Goal: Browse casually: Explore the website without a specific task or goal

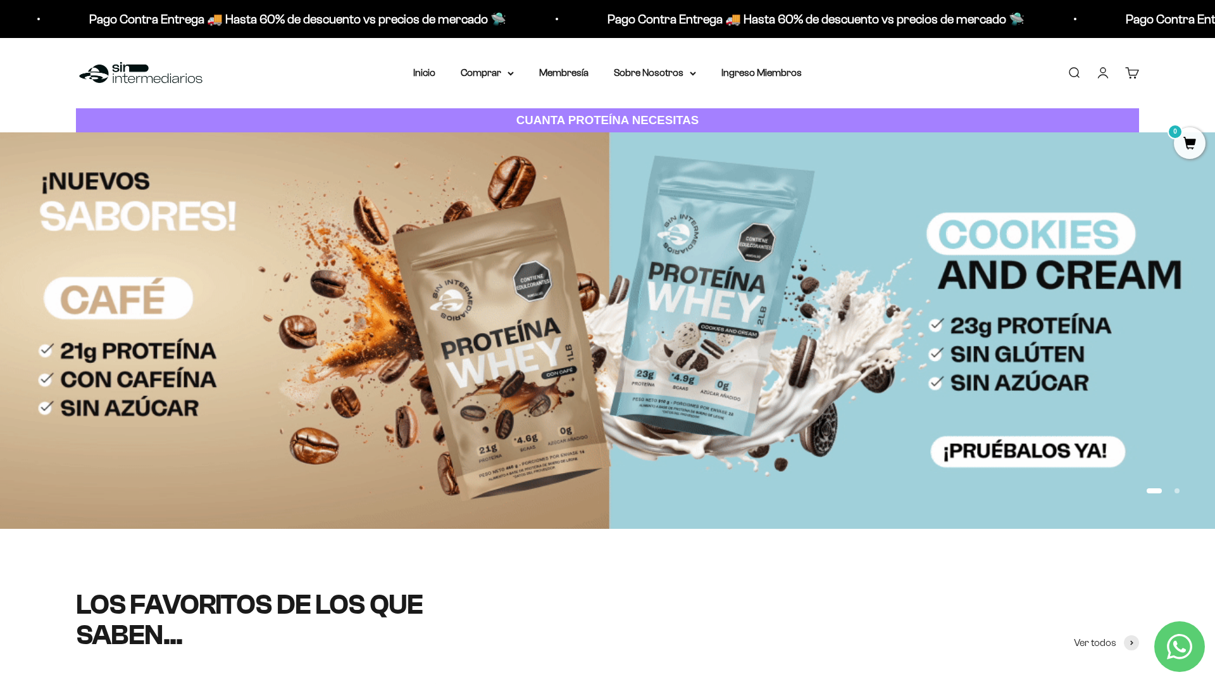
scroll to position [137, 0]
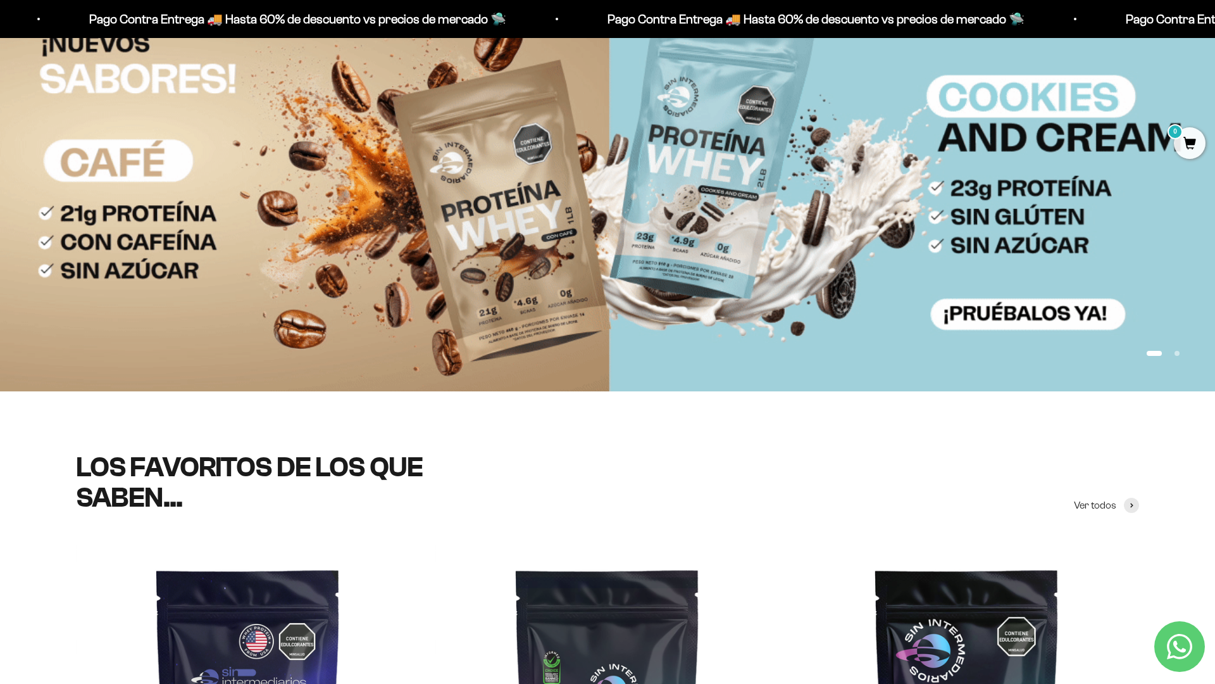
scroll to position [223, 0]
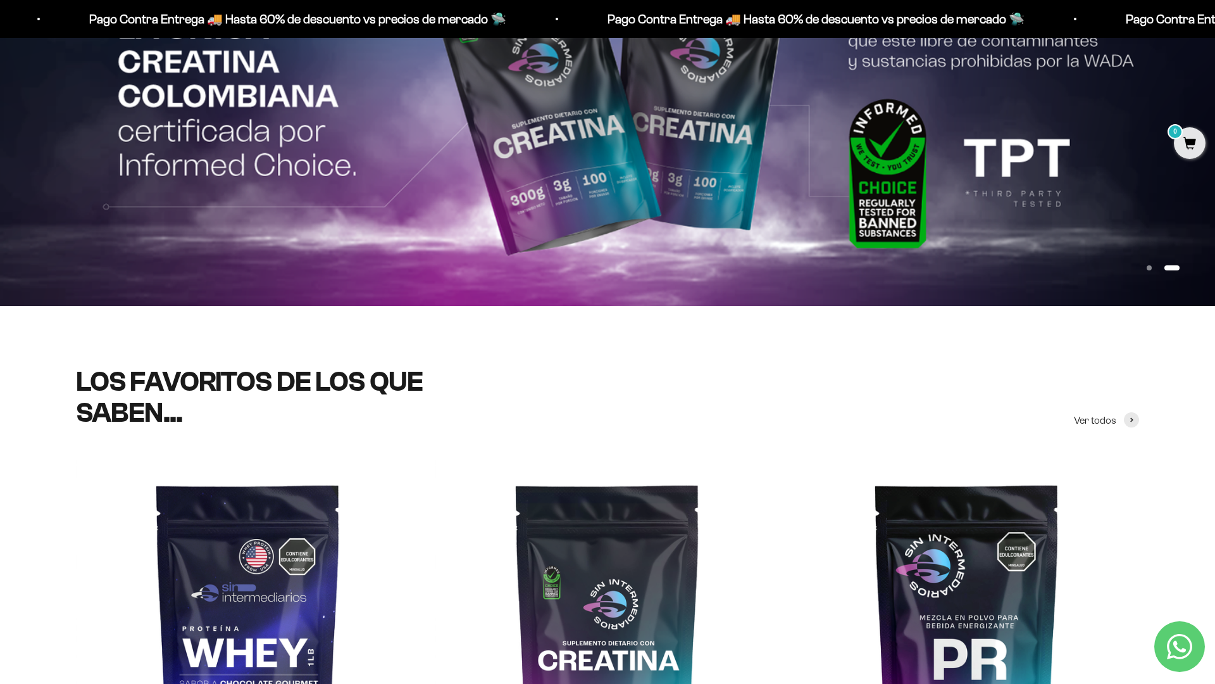
scroll to position [401, 0]
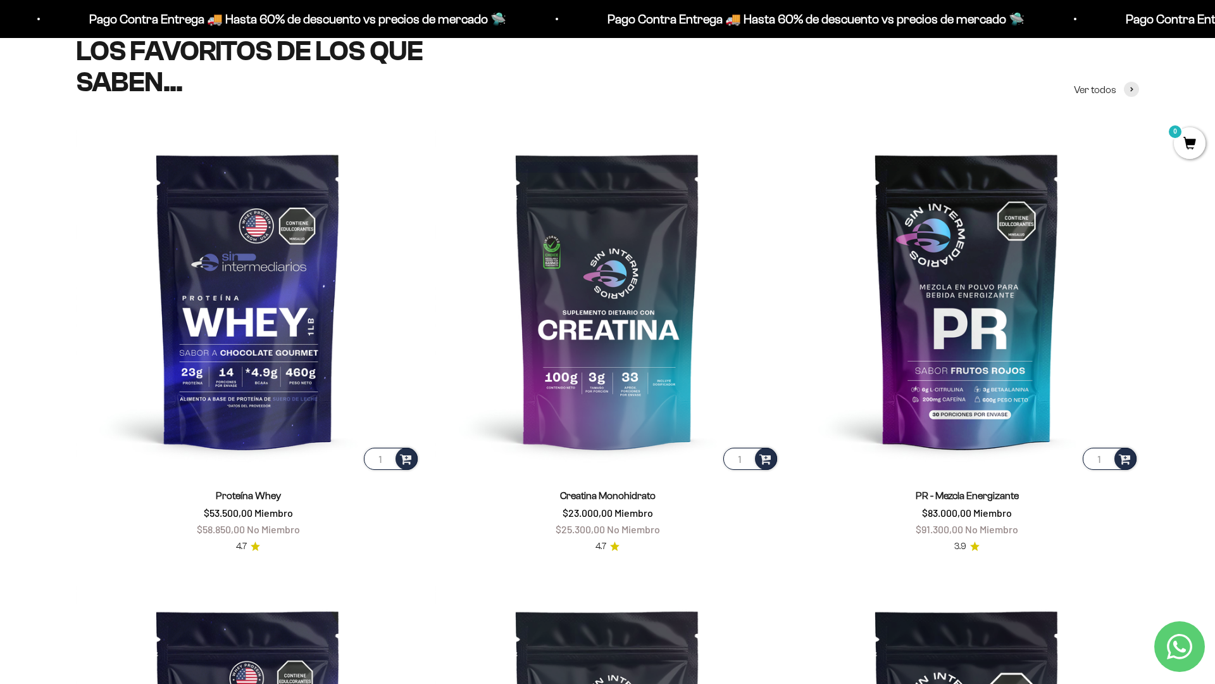
click at [1172, 490] on scroll-carousel "1 Proteína Whey $53.500,00 Miembro $58.850,00 No Miembro 4.7 1 Creatina Monohid…" at bounding box center [607, 569] width 1215 height 882
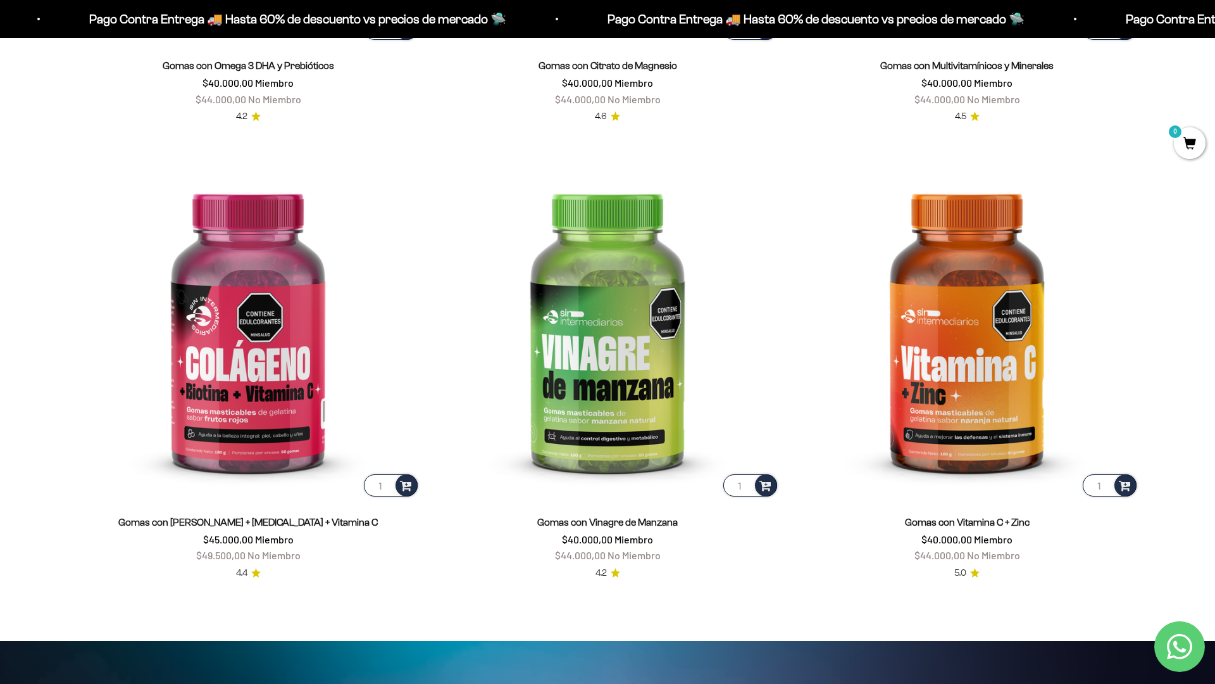
click at [1215, 28] on html "Ir al contenido Pago Contra Entrega 🚚 Hasta 60% de descuento vs precios [PERSON…" at bounding box center [607, 645] width 1215 height 6115
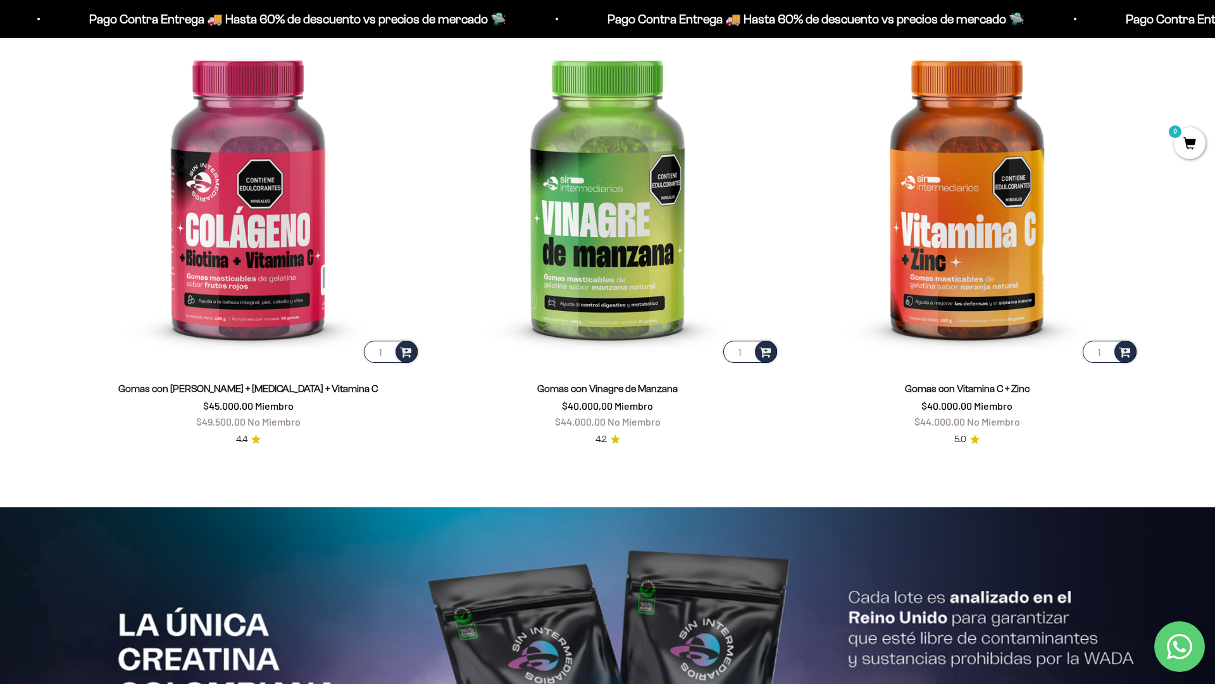
click at [1215, 28] on html "Ir al contenido Pago Contra Entrega 🚚 Hasta 60% de descuento vs precios [PERSON…" at bounding box center [607, 511] width 1215 height 6115
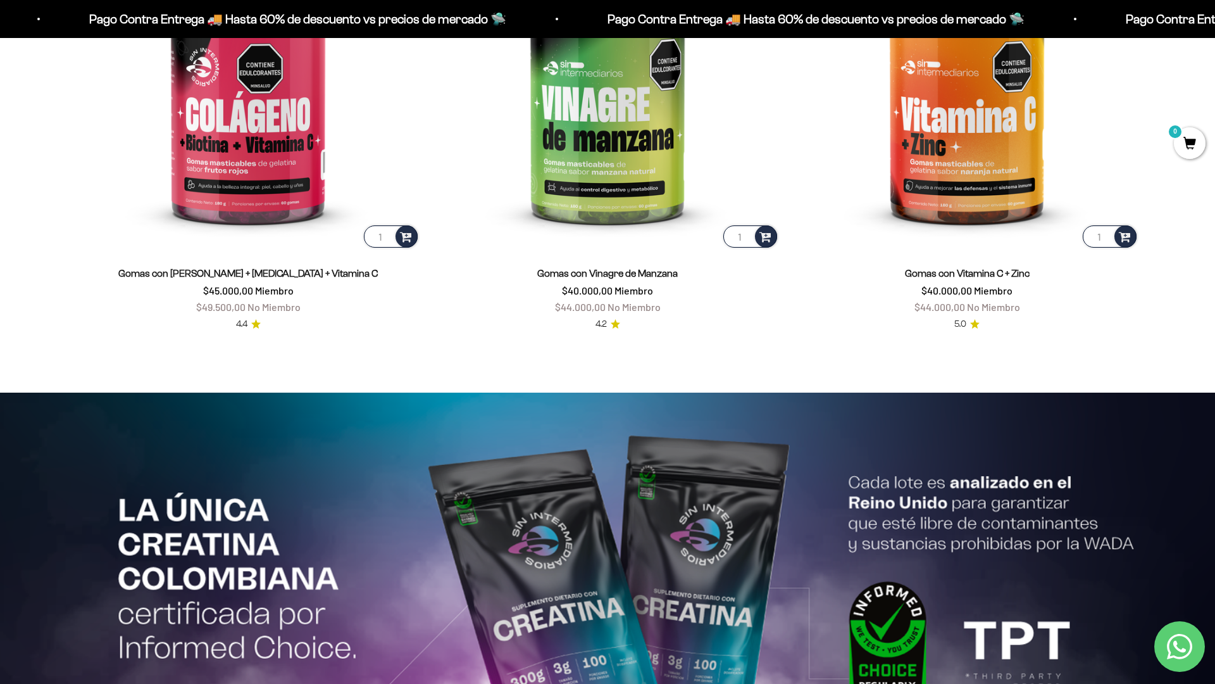
click at [1215, 28] on html "Ir al contenido Pago Contra Entrega 🚚 Hasta 60% de descuento vs precios [PERSON…" at bounding box center [607, 396] width 1215 height 6115
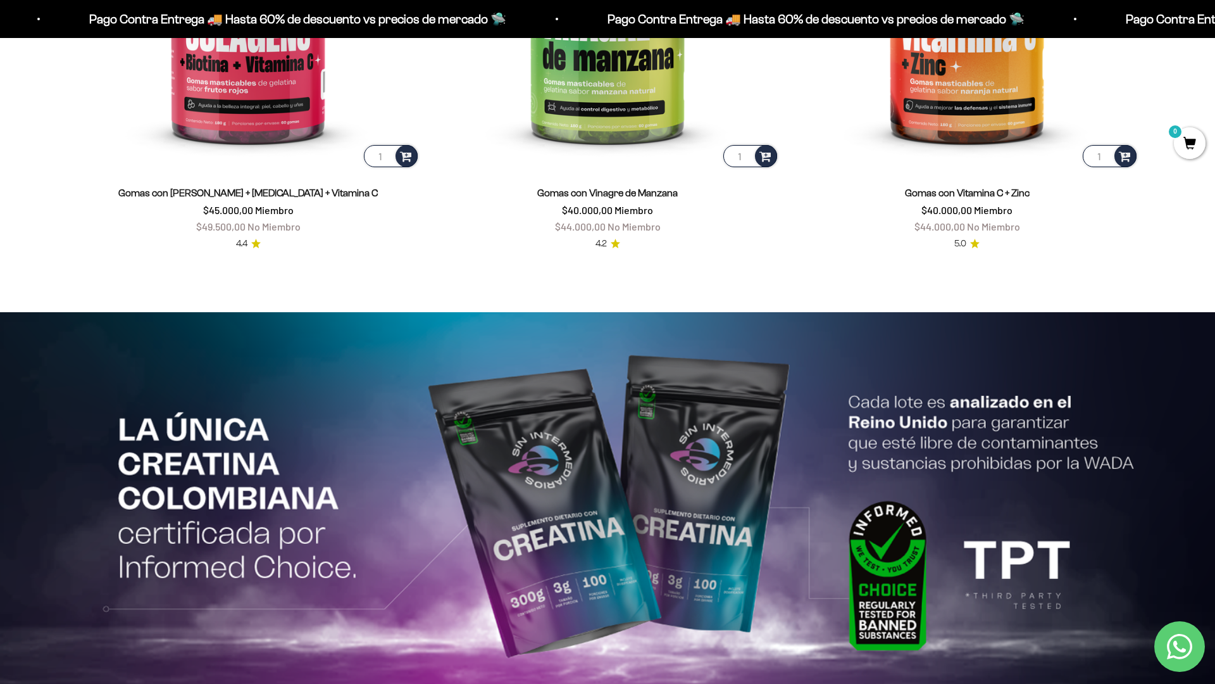
click at [1215, 28] on html "Ir al contenido Pago Contra Entrega 🚚 Hasta 60% de descuento vs precios [PERSON…" at bounding box center [607, 316] width 1215 height 6115
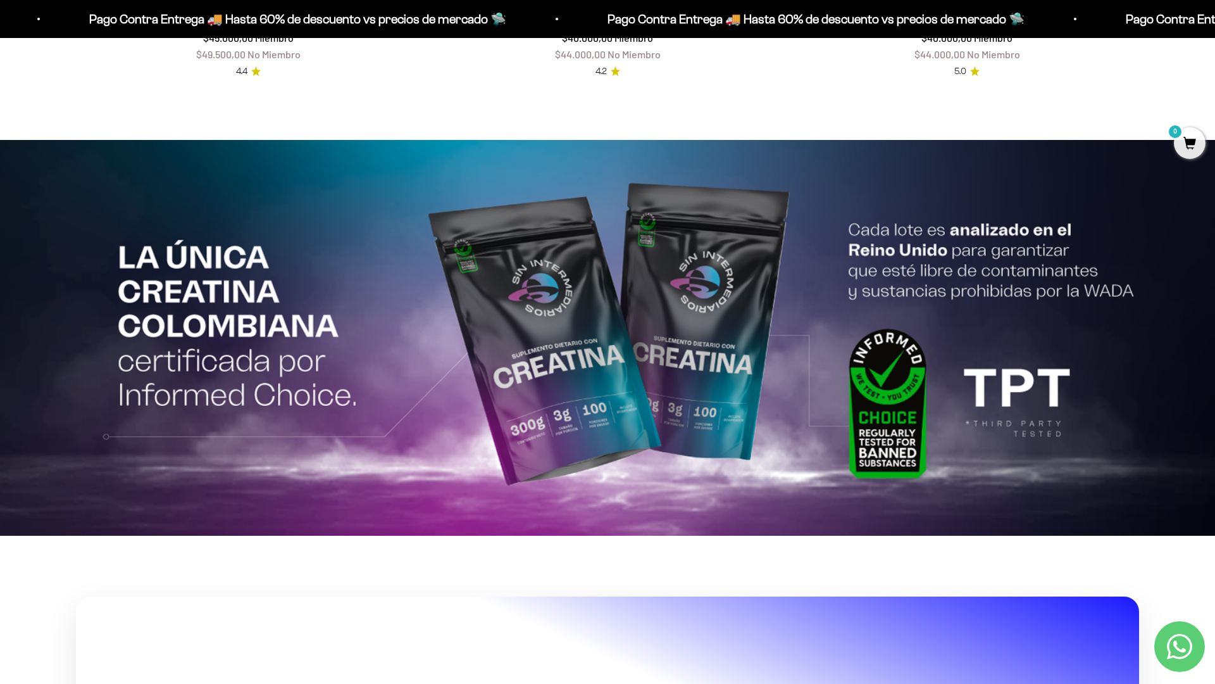
click at [1215, 28] on html "Ir al contenido Pago Contra Entrega 🚚 Hasta 60% de descuento vs precios [PERSON…" at bounding box center [607, 143] width 1215 height 6115
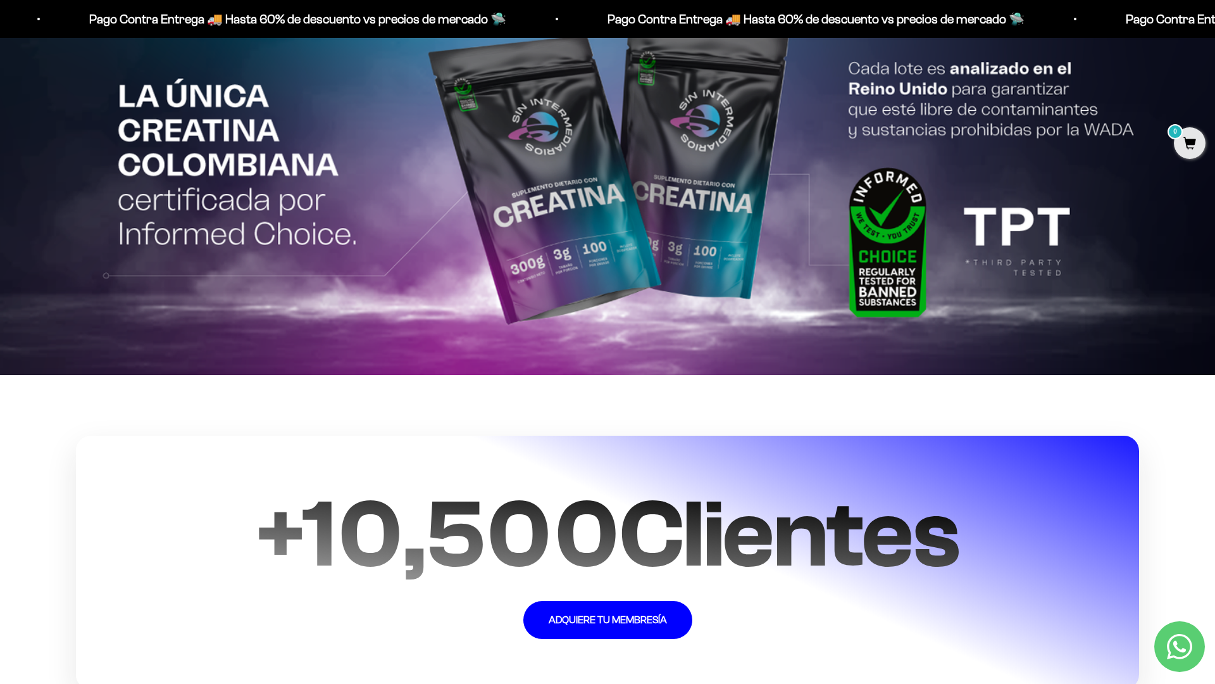
scroll to position [3153, 0]
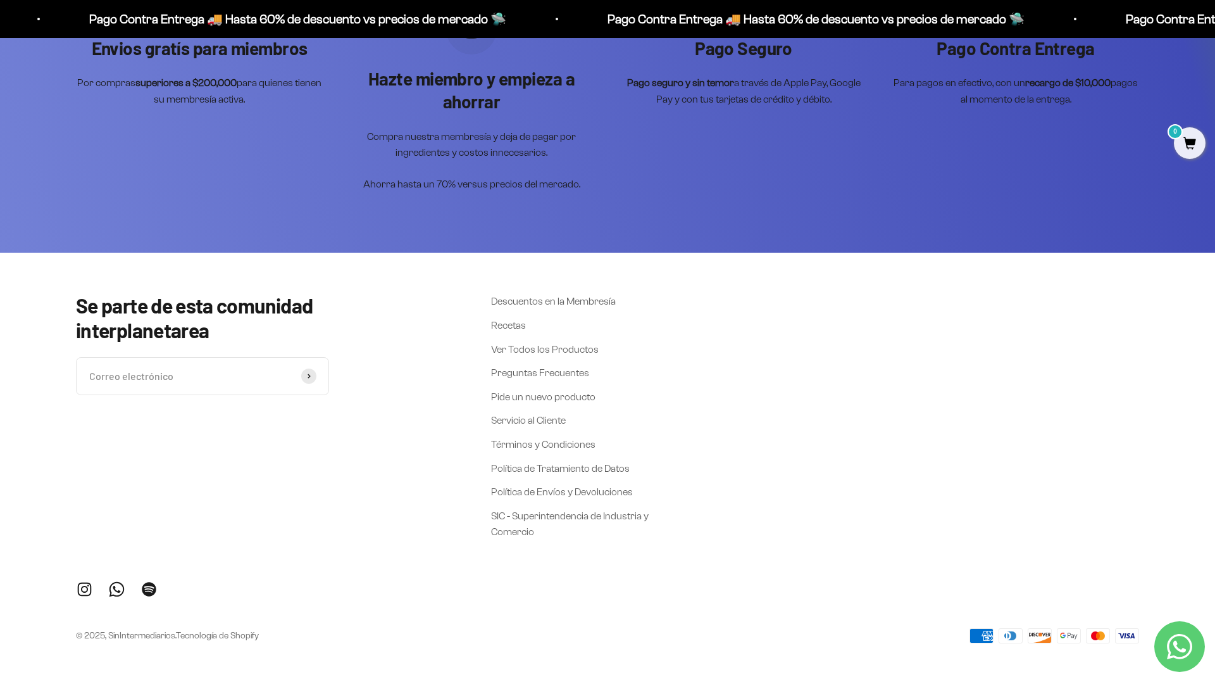
click at [1140, 177] on div "Envios gratís para miembros Por compras superiores a $200,000 para quienes tien…" at bounding box center [607, 98] width 1215 height 310
